Goal: Find contact information: Find contact information

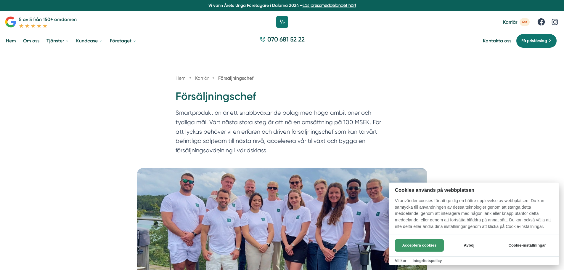
click at [421, 245] on button "Acceptera cookies" at bounding box center [419, 245] width 49 height 12
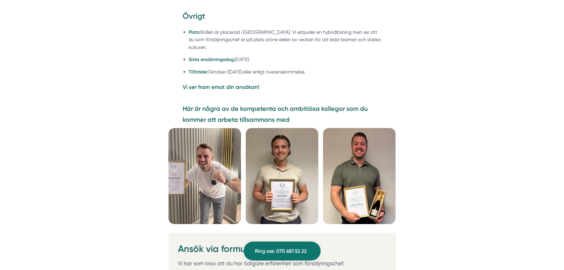
scroll to position [1479, 0]
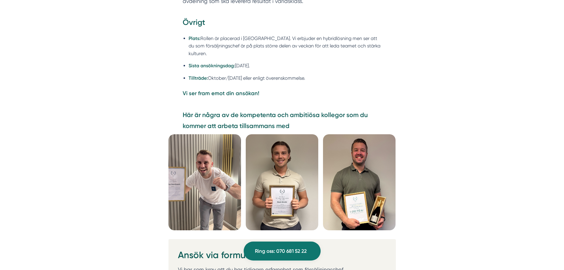
click at [211, 162] on img at bounding box center [204, 182] width 72 height 96
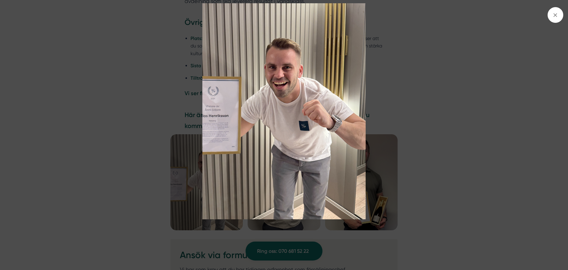
click at [108, 114] on img at bounding box center [284, 111] width 426 height 216
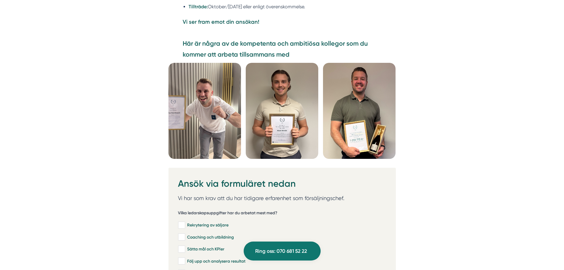
scroll to position [1568, 0]
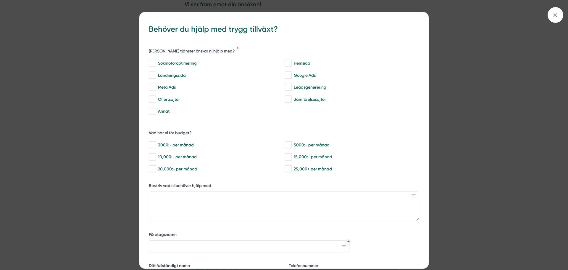
click at [558, 16] on icon at bounding box center [555, 15] width 7 height 7
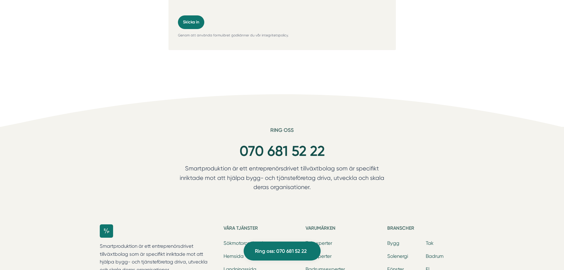
scroll to position [2071, 0]
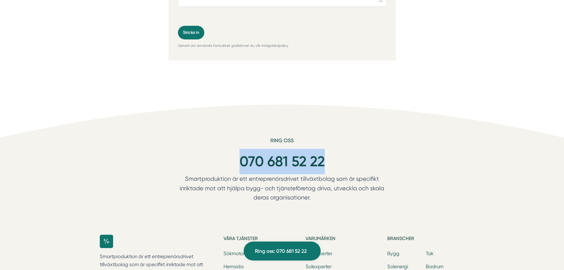
drag, startPoint x: 337, startPoint y: 158, endPoint x: 239, endPoint y: 154, distance: 98.0
click at [239, 154] on div "070 681 52 22" at bounding box center [281, 161] width 227 height 25
copy link "070 681 52 22"
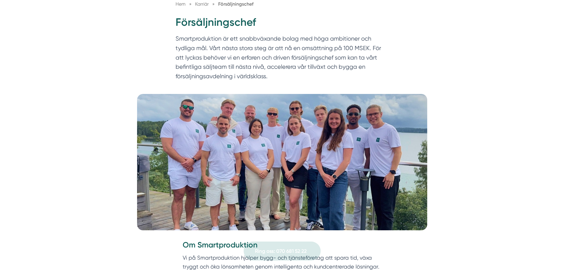
scroll to position [0, 0]
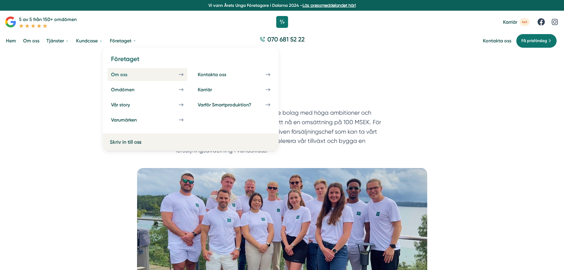
click at [132, 70] on link "Om oss" at bounding box center [147, 74] width 80 height 13
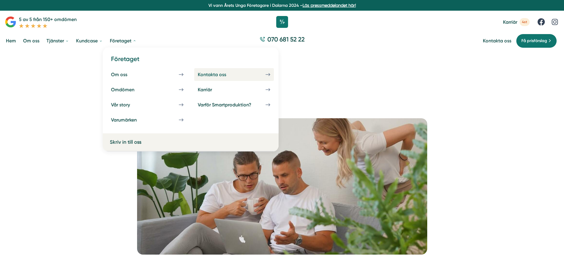
click at [238, 78] on link "Kontakta oss" at bounding box center [234, 74] width 80 height 13
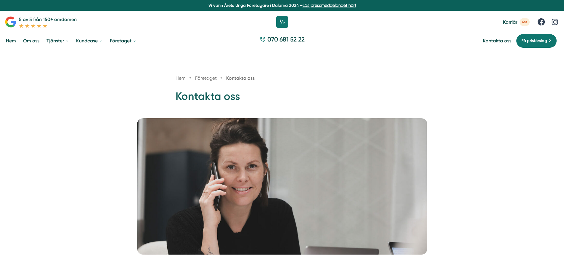
click at [33, 42] on link "Om oss" at bounding box center [31, 40] width 19 height 15
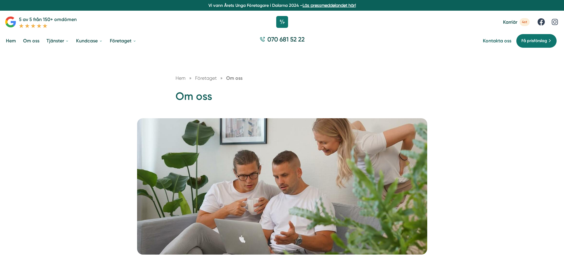
click at [496, 39] on link "Kontakta oss" at bounding box center [497, 41] width 28 height 6
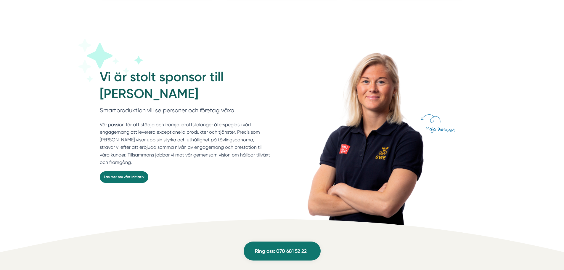
scroll to position [1568, 0]
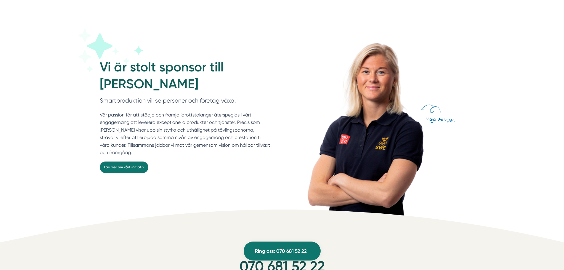
click at [114, 108] on p "Smartproduktion vill se personer och företag växa." at bounding box center [185, 102] width 170 height 12
copy p "Smartproduktion"
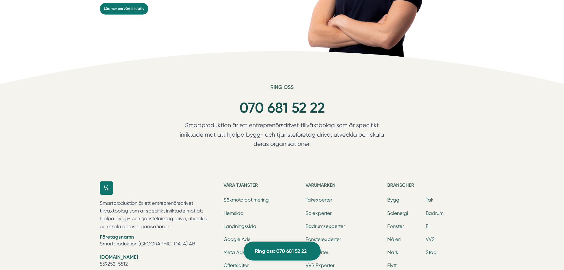
scroll to position [1775, 0]
